Goal: Check status: Check status

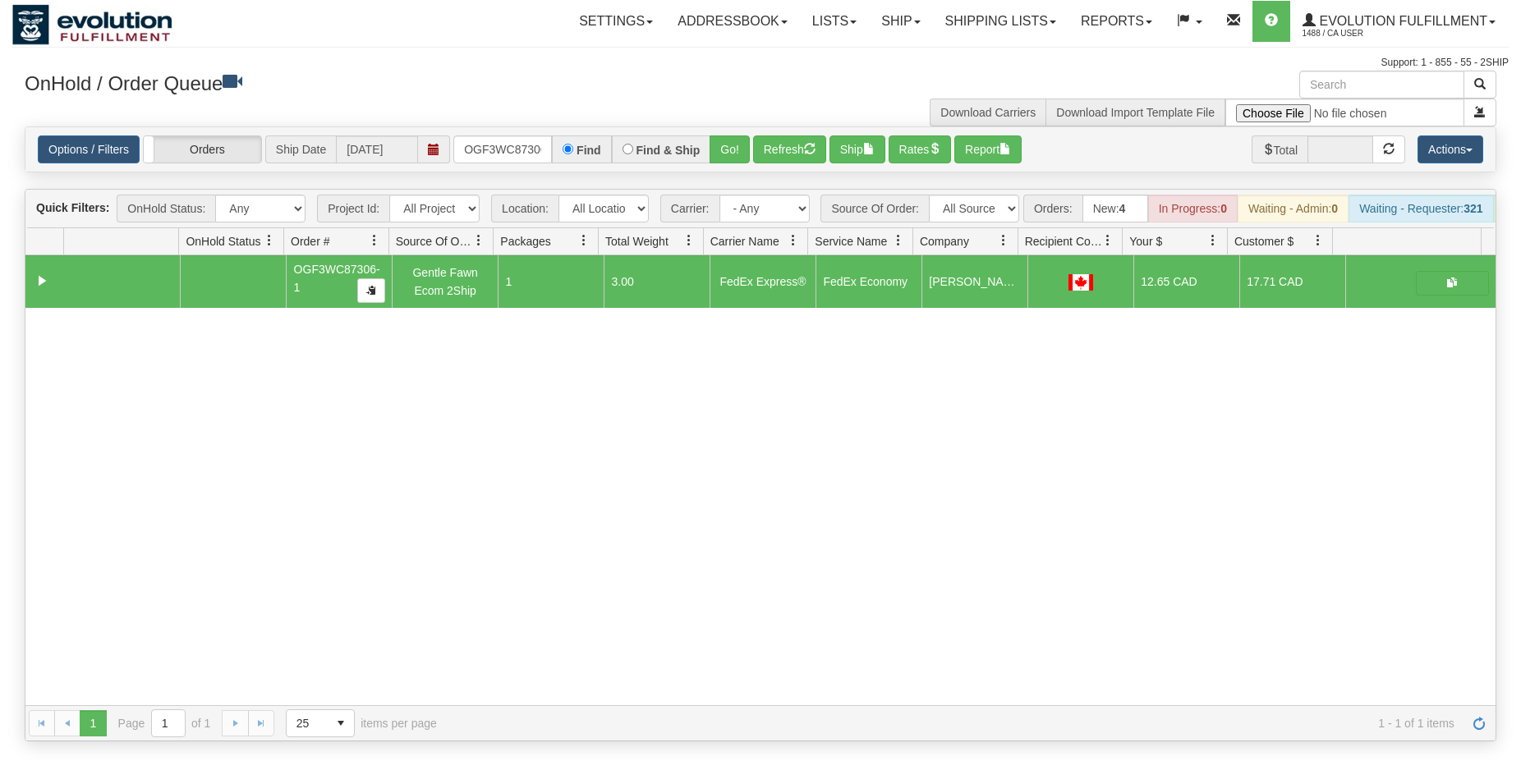
click at [510, 136] on input "OGF3WC87306-1" at bounding box center [502, 148] width 99 height 28
click at [511, 146] on input "OGF3WC87306-1" at bounding box center [502, 148] width 99 height 28
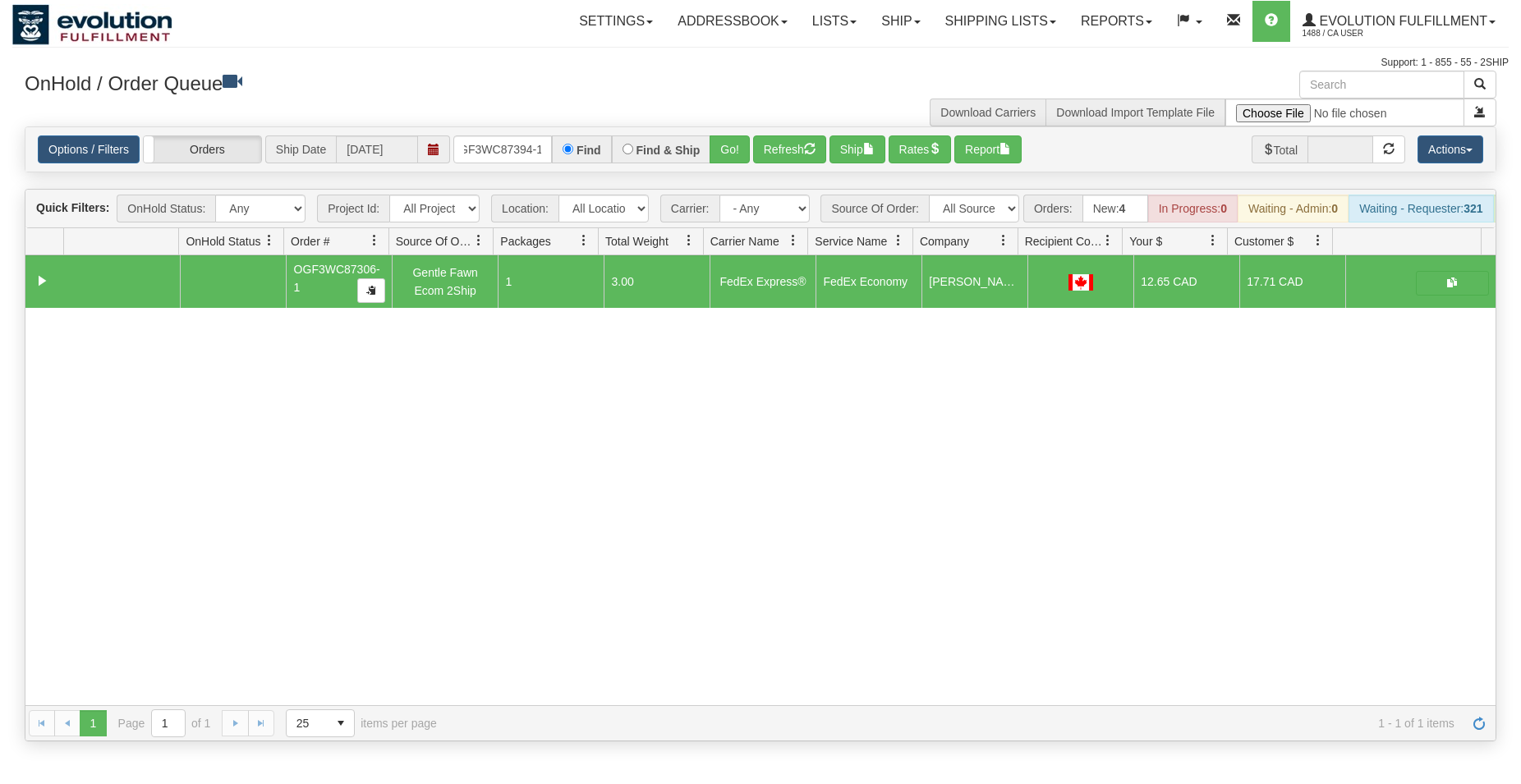
type input "OGF3WC87394-1"
click at [727, 137] on button "Go!" at bounding box center [729, 148] width 40 height 28
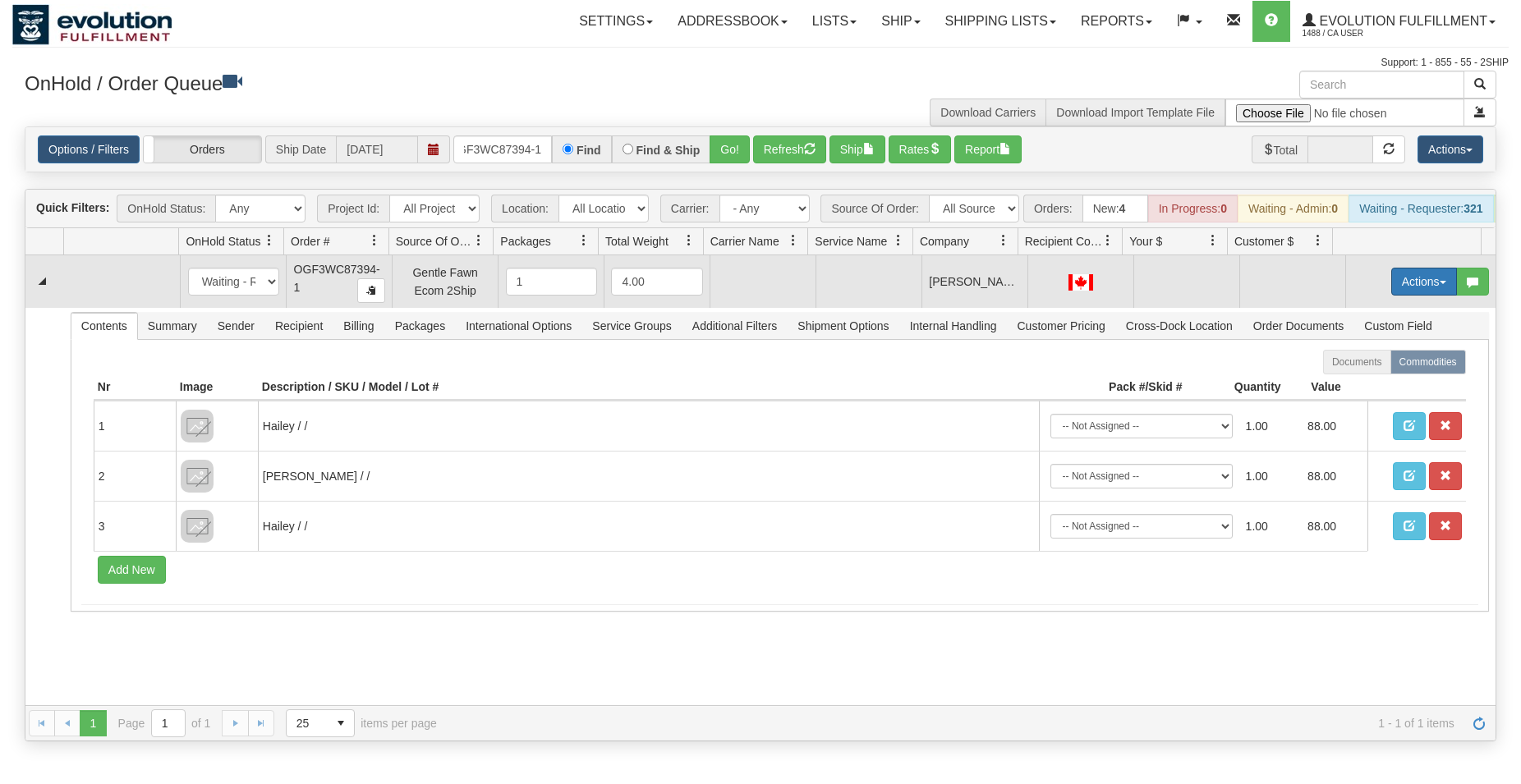
click at [1391, 284] on button "Actions" at bounding box center [1424, 281] width 66 height 28
click at [1368, 362] on span "Rate All Services" at bounding box center [1390, 356] width 99 height 13
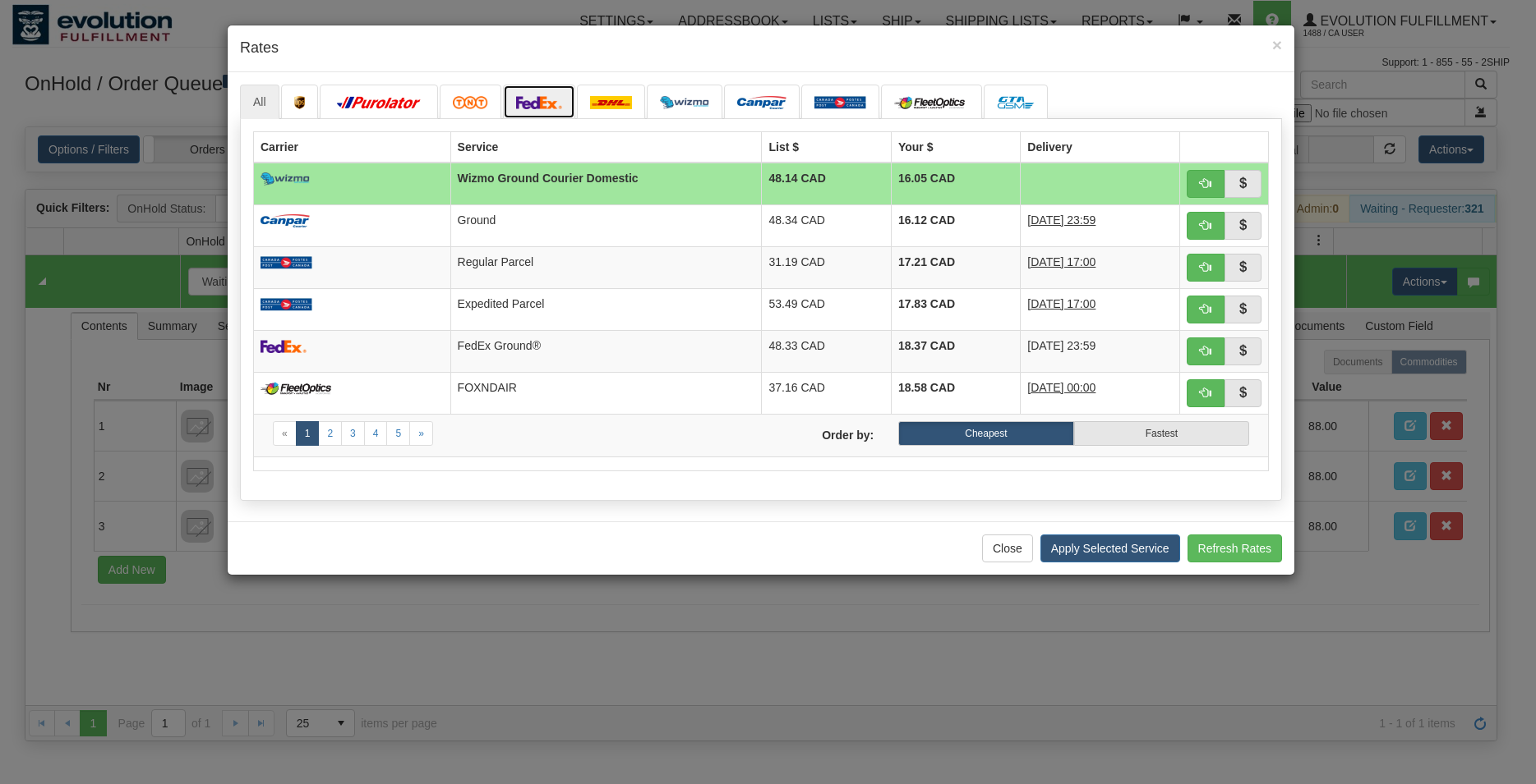
click at [544, 98] on img at bounding box center [539, 102] width 46 height 13
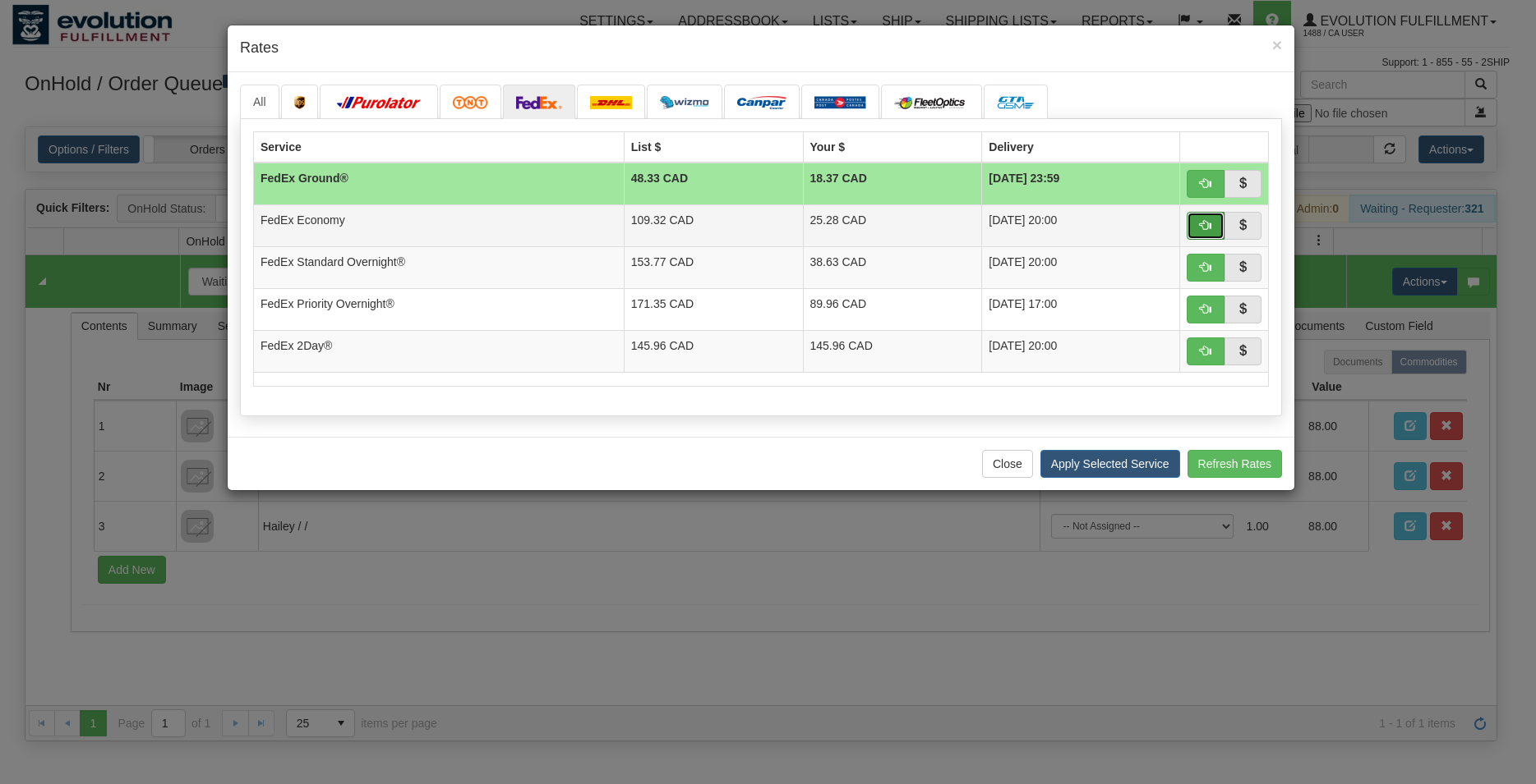
click at [1199, 227] on button "button" at bounding box center [1205, 225] width 37 height 28
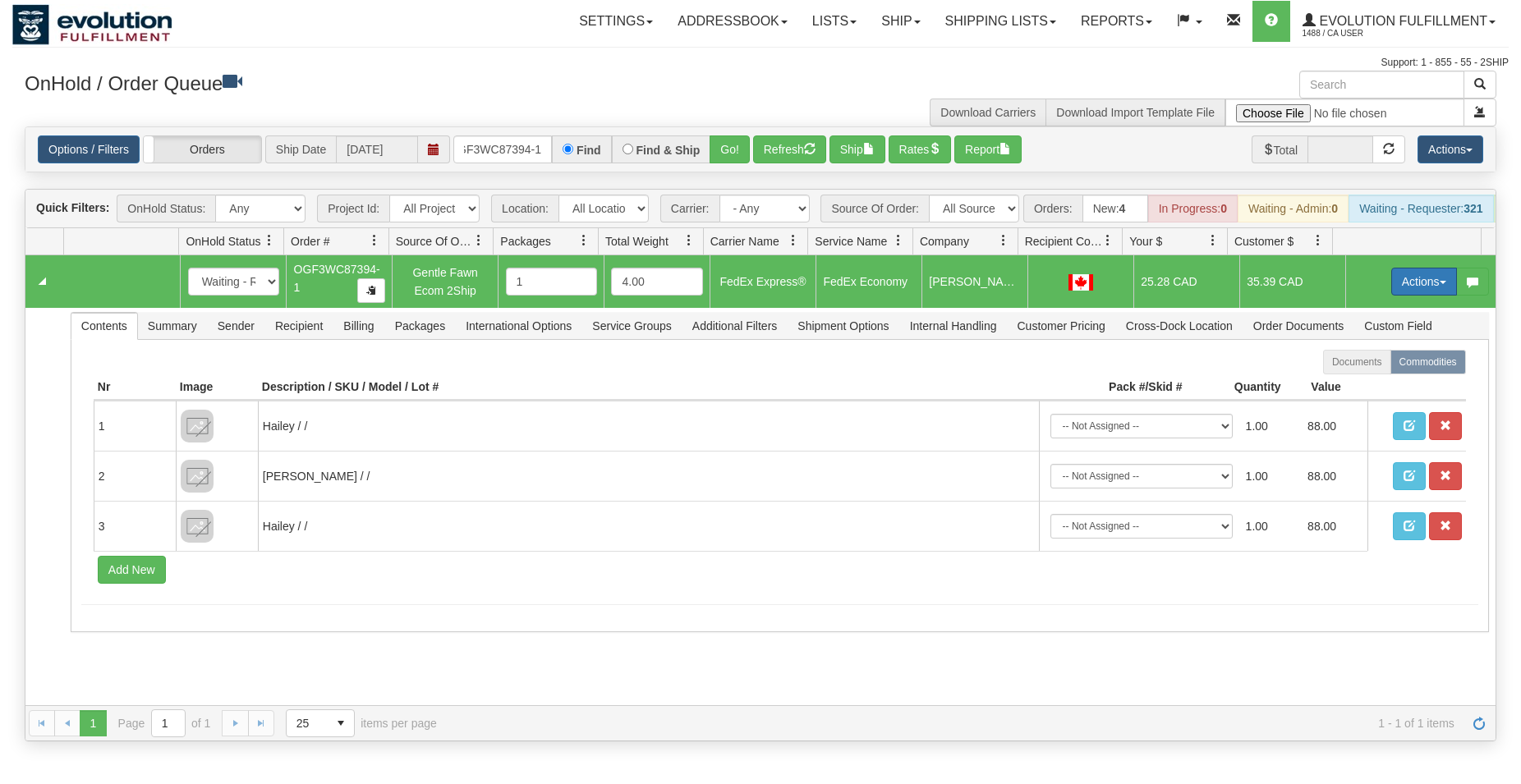
click at [1403, 296] on button "Actions" at bounding box center [1424, 281] width 66 height 28
click at [1341, 383] on span "Ship" at bounding box center [1358, 377] width 35 height 13
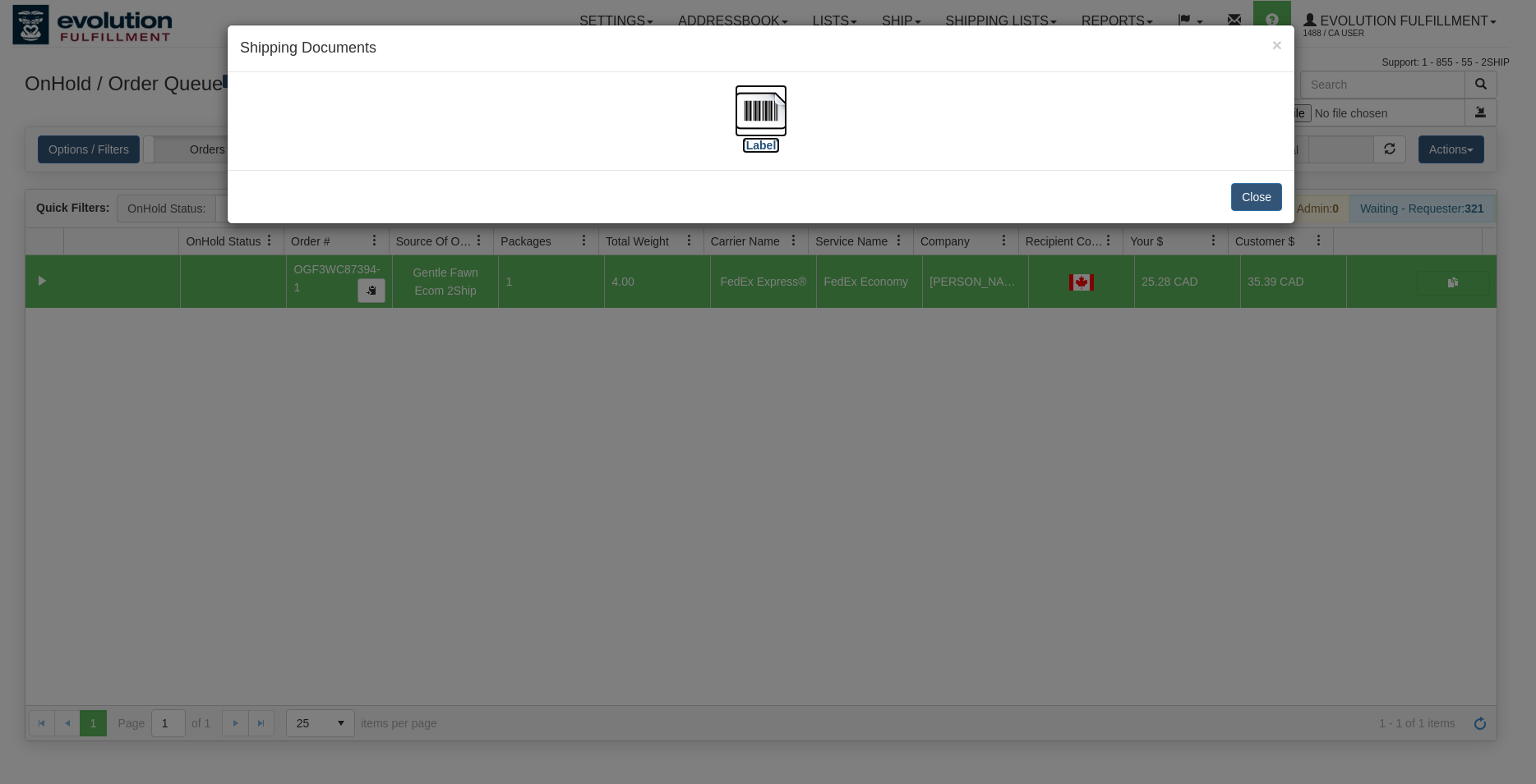
click at [763, 111] on img at bounding box center [760, 110] width 52 height 52
click at [1271, 199] on button "Close" at bounding box center [1256, 196] width 51 height 28
